Goal: Information Seeking & Learning: Learn about a topic

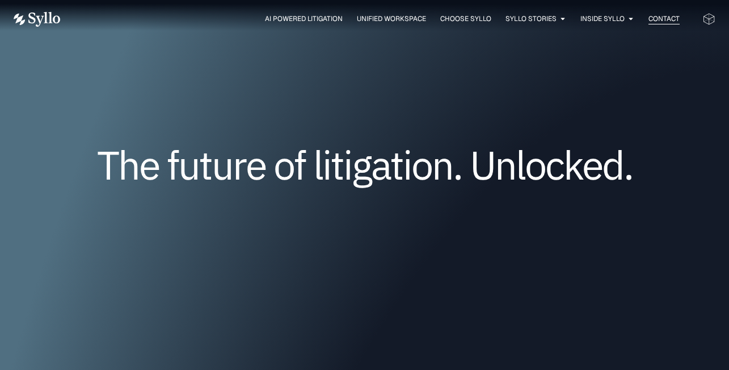
click at [672, 23] on span "Contact" at bounding box center [664, 19] width 31 height 10
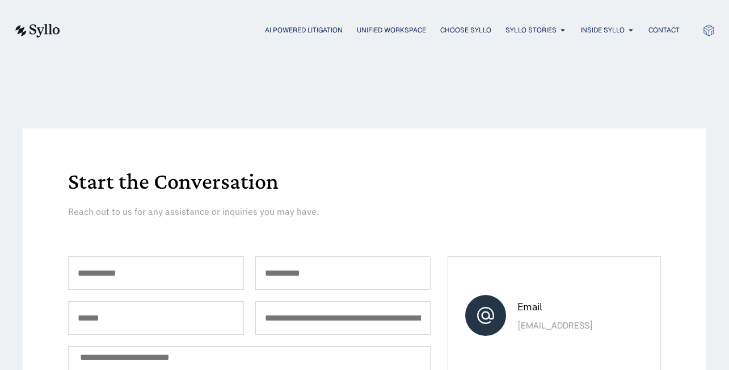
click at [710, 30] on icon at bounding box center [709, 30] width 13 height 13
click at [325, 30] on span "AI Powered Litigation" at bounding box center [304, 30] width 78 height 10
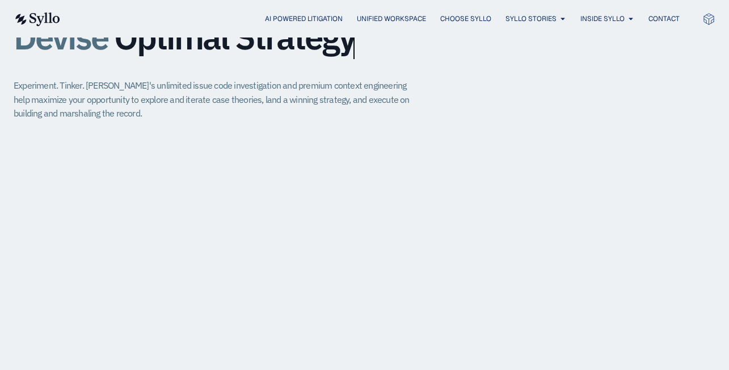
scroll to position [883, 0]
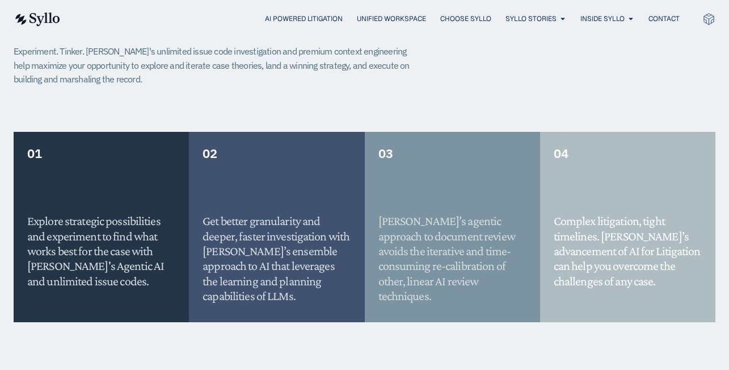
click at [704, 20] on icon at bounding box center [709, 18] width 13 height 13
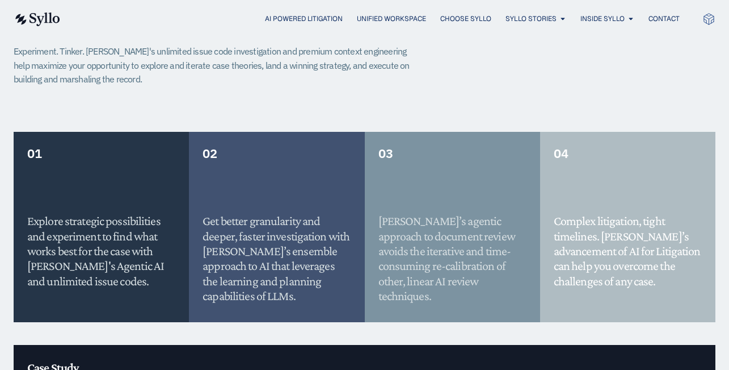
click at [712, 15] on icon at bounding box center [709, 18] width 13 height 13
click at [309, 17] on span "AI Powered Litigation" at bounding box center [304, 19] width 78 height 10
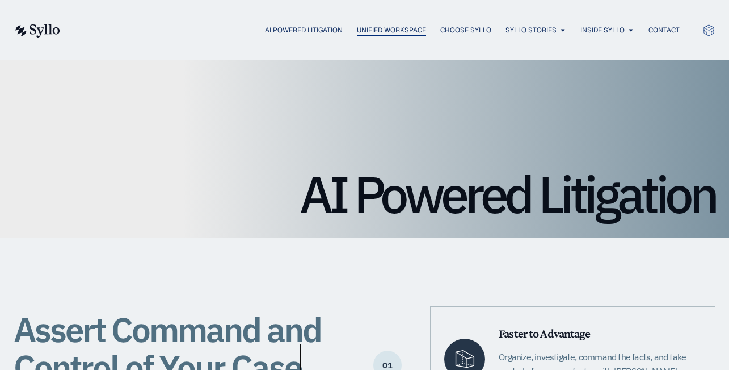
click at [385, 28] on span "Unified Workspace" at bounding box center [391, 30] width 69 height 10
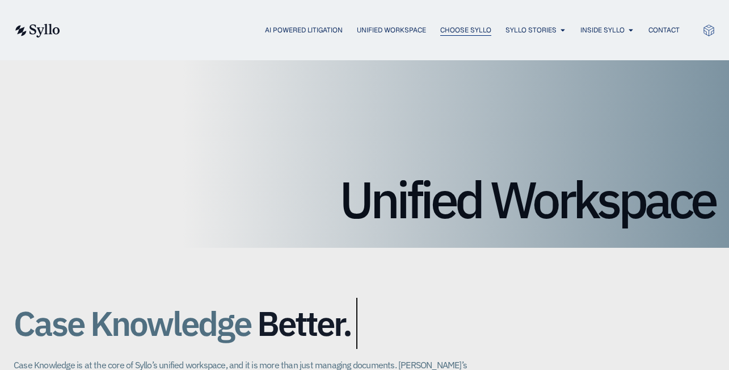
click at [469, 31] on span "Choose Syllo" at bounding box center [465, 30] width 51 height 10
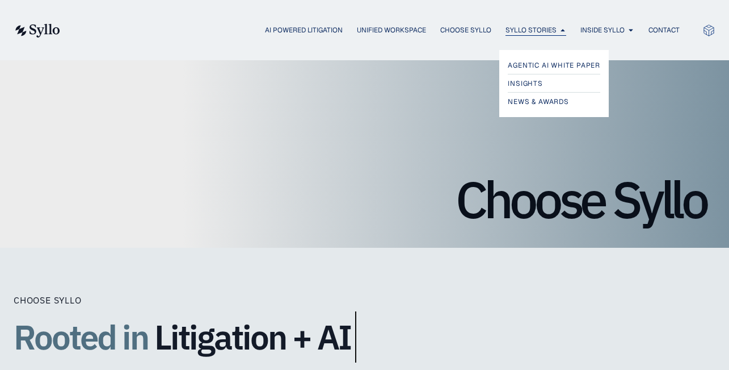
click at [538, 30] on span "Syllo Stories" at bounding box center [531, 30] width 51 height 10
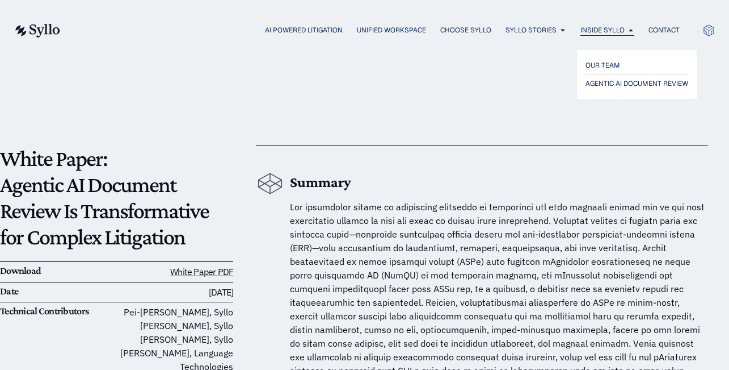
click at [594, 31] on span "Inside Syllo" at bounding box center [603, 30] width 44 height 10
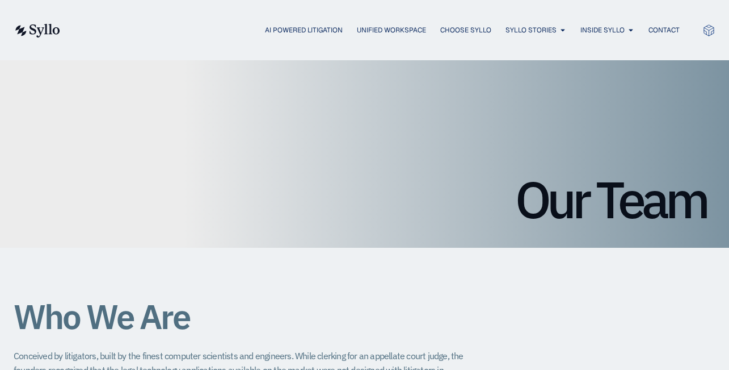
click at [711, 29] on icon at bounding box center [709, 30] width 13 height 13
click at [660, 32] on span "Contact" at bounding box center [664, 30] width 31 height 10
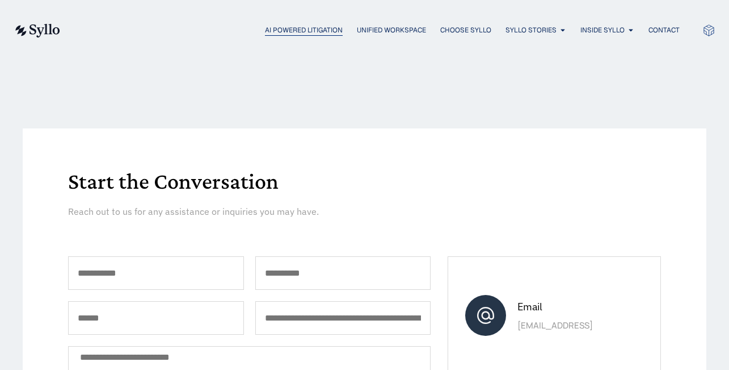
click at [305, 26] on span "AI Powered Litigation" at bounding box center [304, 30] width 78 height 10
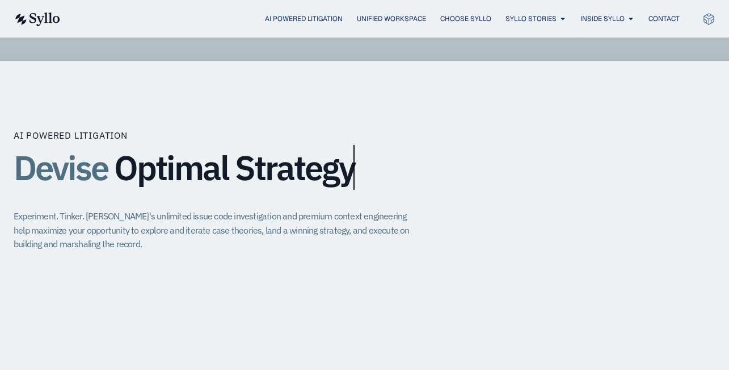
scroll to position [722, 0]
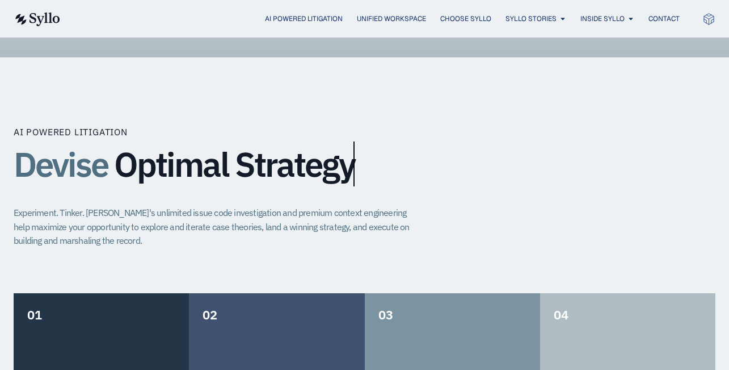
drag, startPoint x: 354, startPoint y: 164, endPoint x: 23, endPoint y: 163, distance: 330.9
click at [23, 163] on h1 "Devise Optimal Strategy" at bounding box center [365, 163] width 702 height 37
click at [152, 175] on span "Optimal Strategy" at bounding box center [234, 163] width 241 height 37
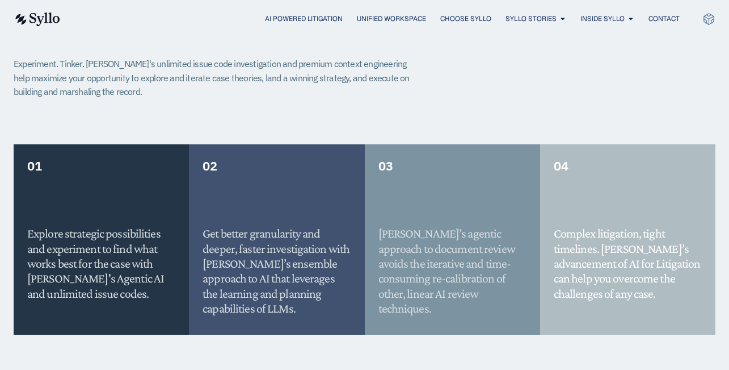
scroll to position [917, 0]
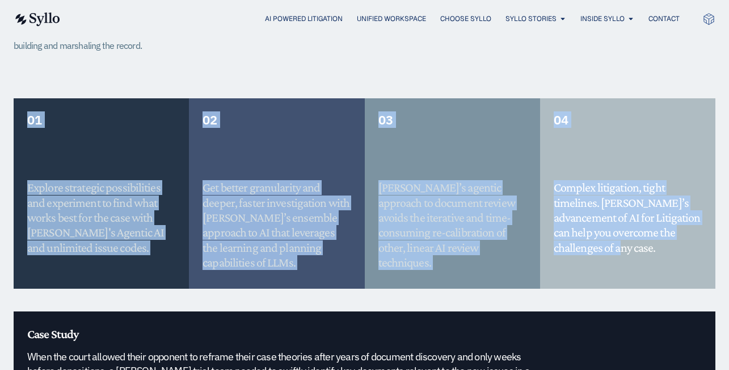
drag, startPoint x: 30, startPoint y: 119, endPoint x: 584, endPoint y: 253, distance: 570.6
click at [584, 253] on div "01 Explore strategic possibilities and experiment to find what works best for t…" at bounding box center [365, 204] width 702 height 213
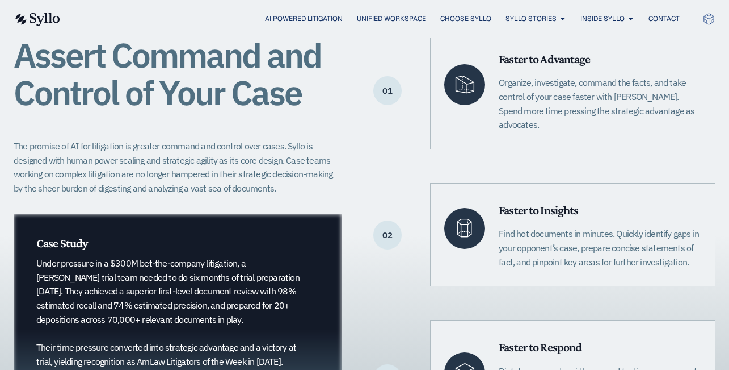
scroll to position [0, 0]
